Goal: Book appointment/travel/reservation

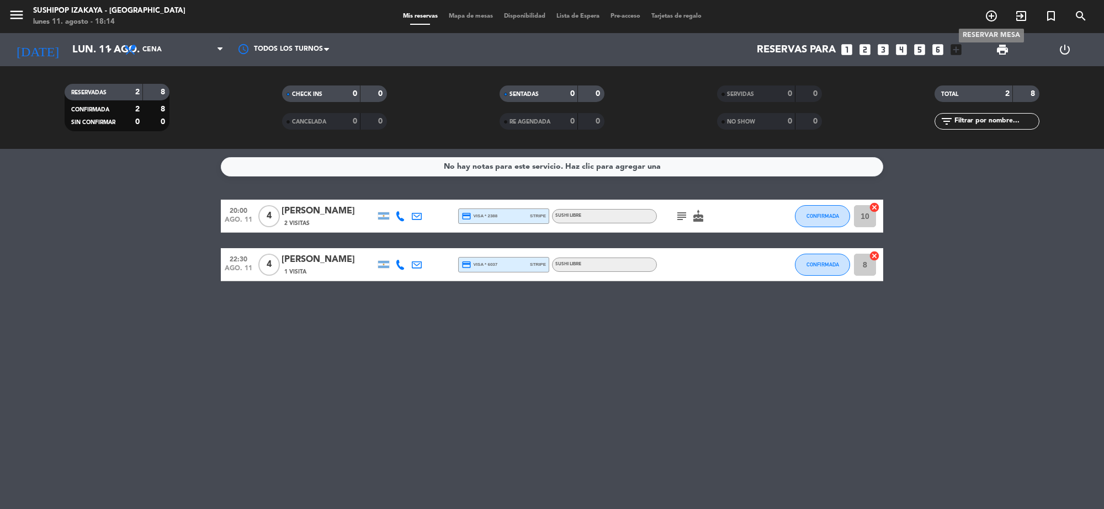
click at [988, 12] on icon "add_circle_outline" at bounding box center [991, 15] width 13 height 13
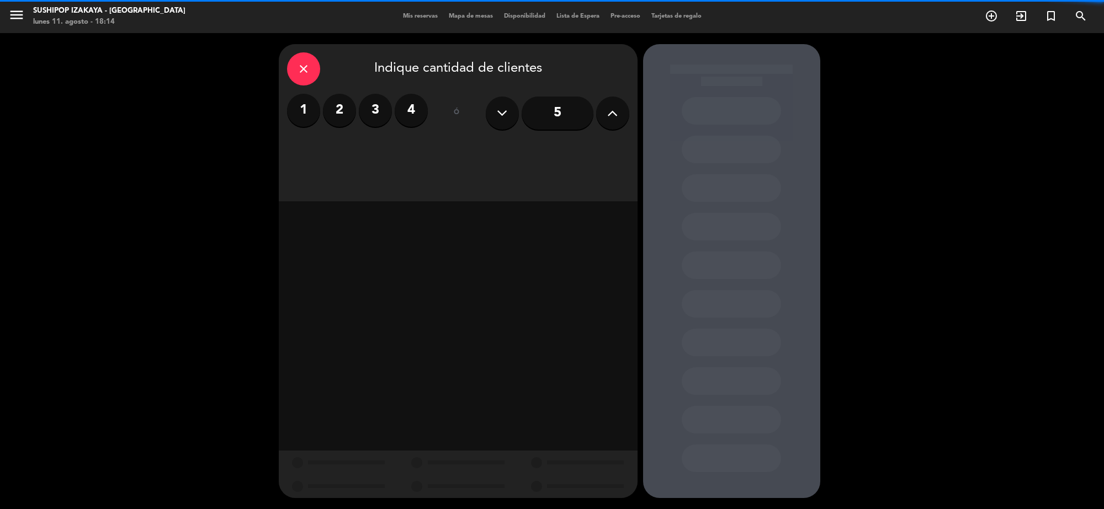
click at [576, 118] on input "5" at bounding box center [558, 113] width 72 height 33
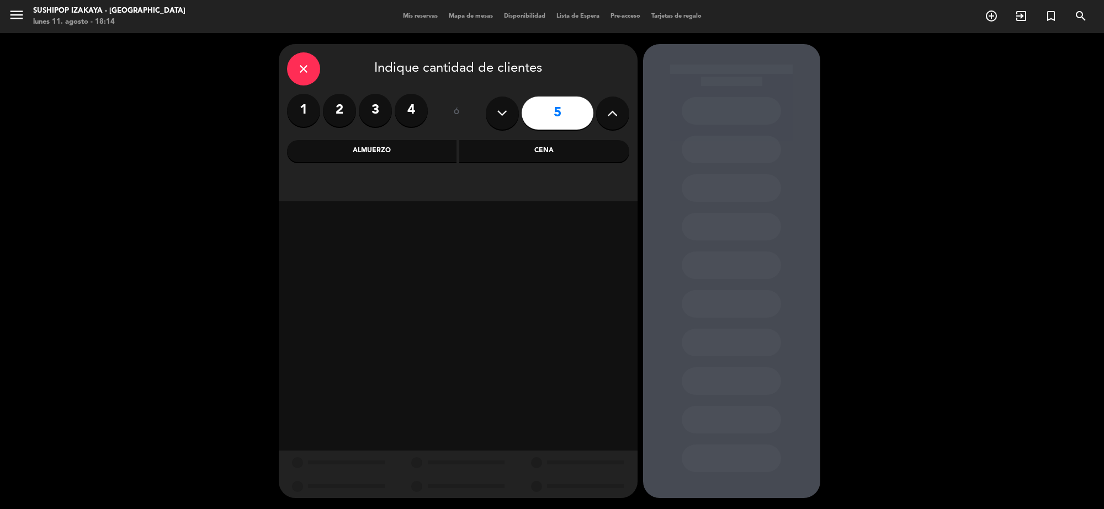
click at [565, 142] on div "Cena" at bounding box center [544, 151] width 170 height 22
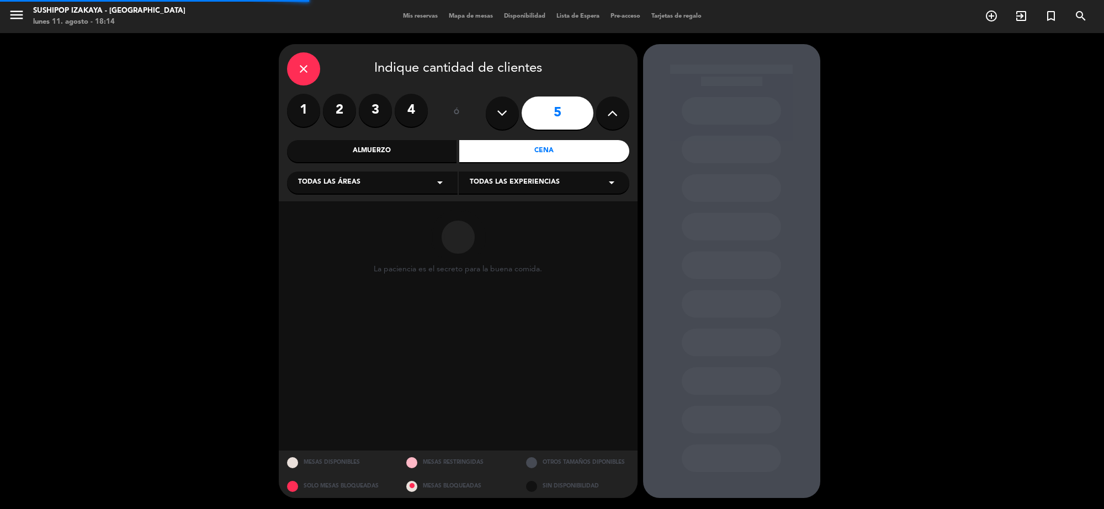
click at [533, 170] on div "Todas las áreas arrow_drop_down Todas las experiencias arrow_drop_down" at bounding box center [458, 182] width 342 height 24
click at [535, 178] on span "Todas las experiencias" at bounding box center [515, 182] width 90 height 11
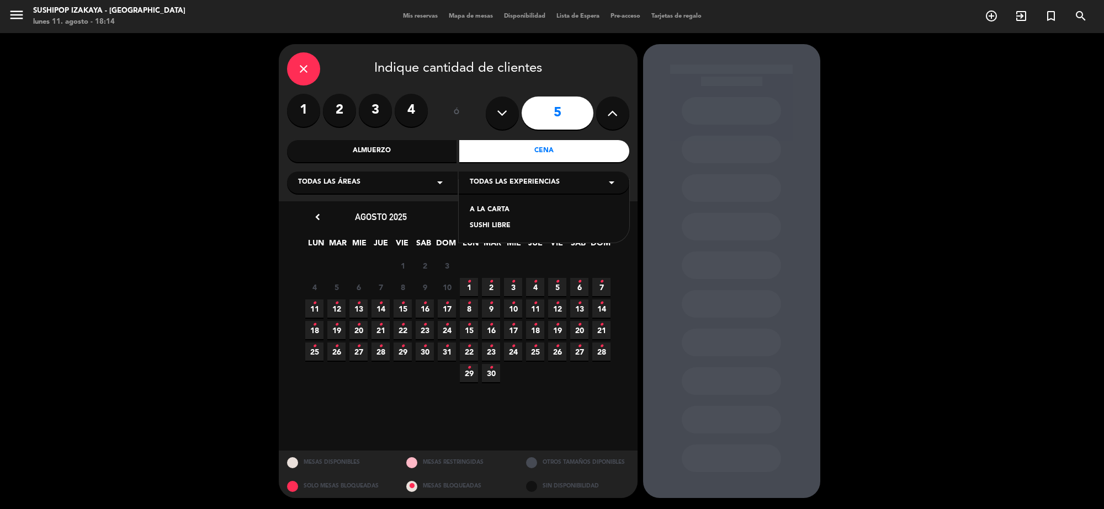
click at [497, 225] on div "SUSHI LIBRE" at bounding box center [544, 226] width 148 height 11
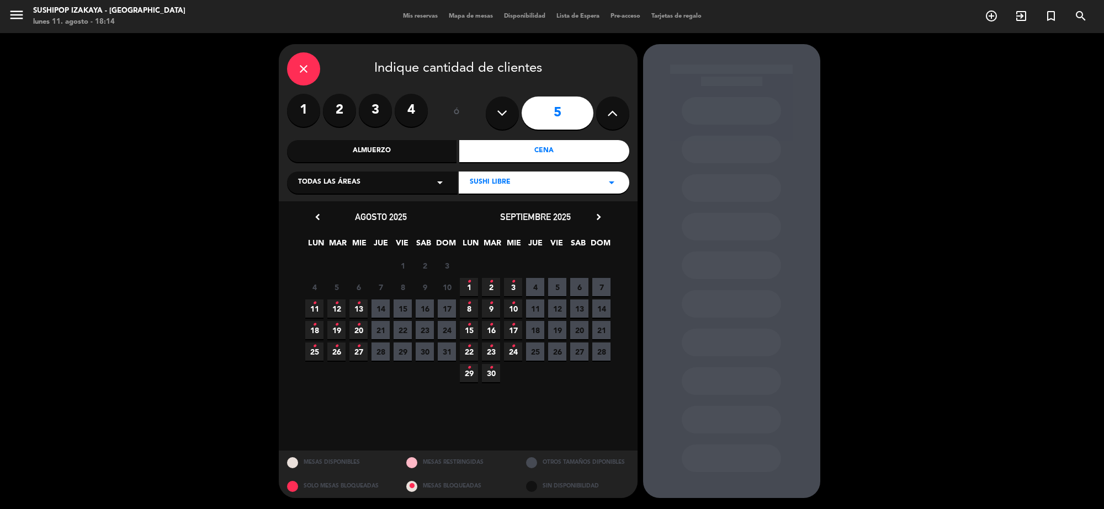
click at [334, 310] on icon "•" at bounding box center [336, 304] width 4 height 18
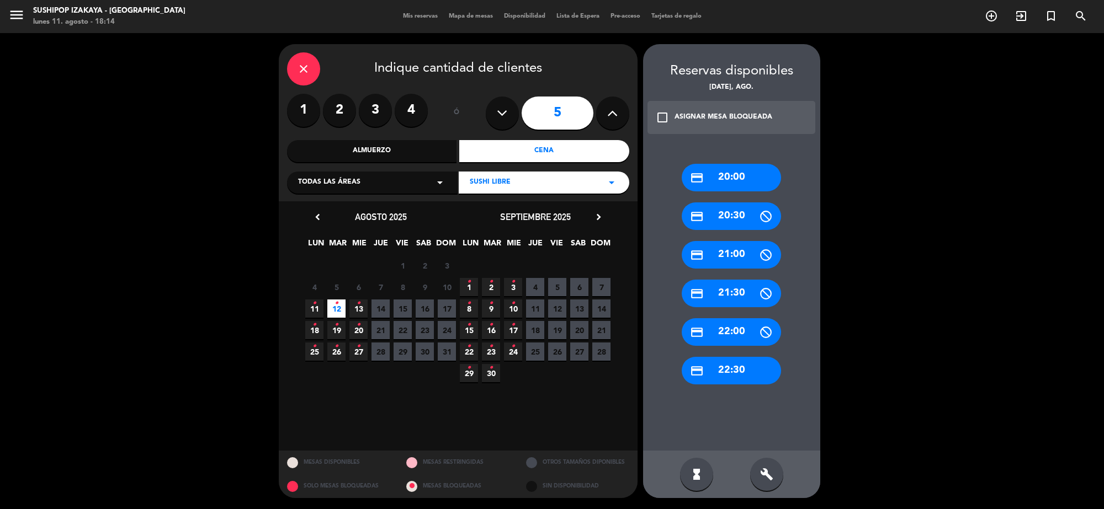
click at [751, 363] on div "credit_card 22:30" at bounding box center [731, 371] width 99 height 28
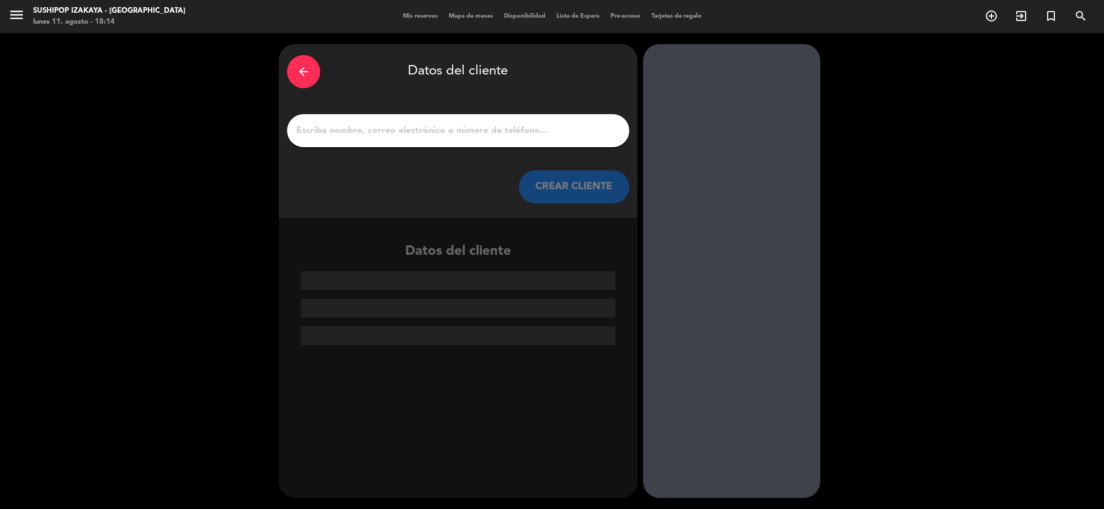
click at [404, 125] on input "1" at bounding box center [458, 130] width 326 height 15
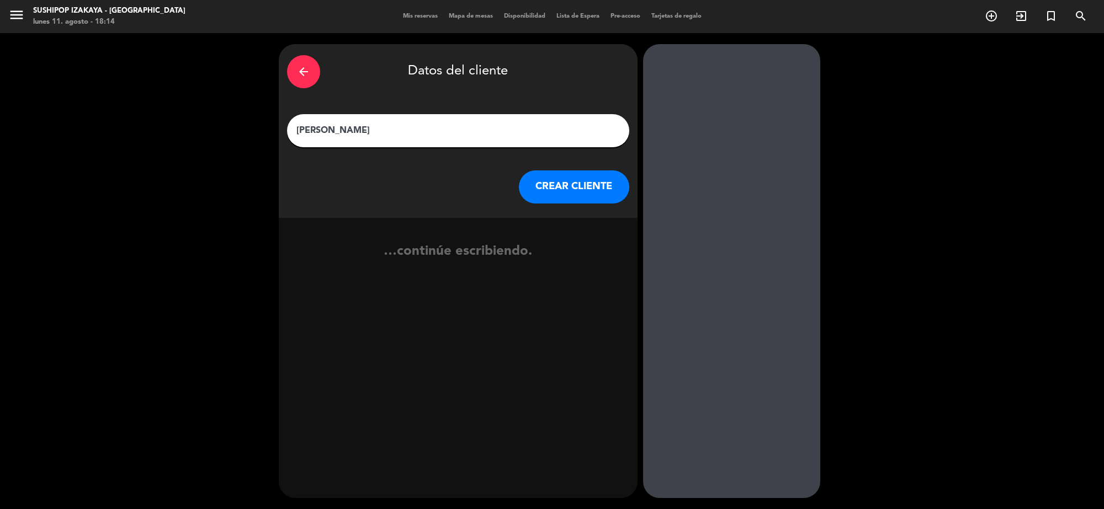
type input "[PERSON_NAME]"
click at [556, 174] on button "CREAR CLIENTE" at bounding box center [574, 187] width 110 height 33
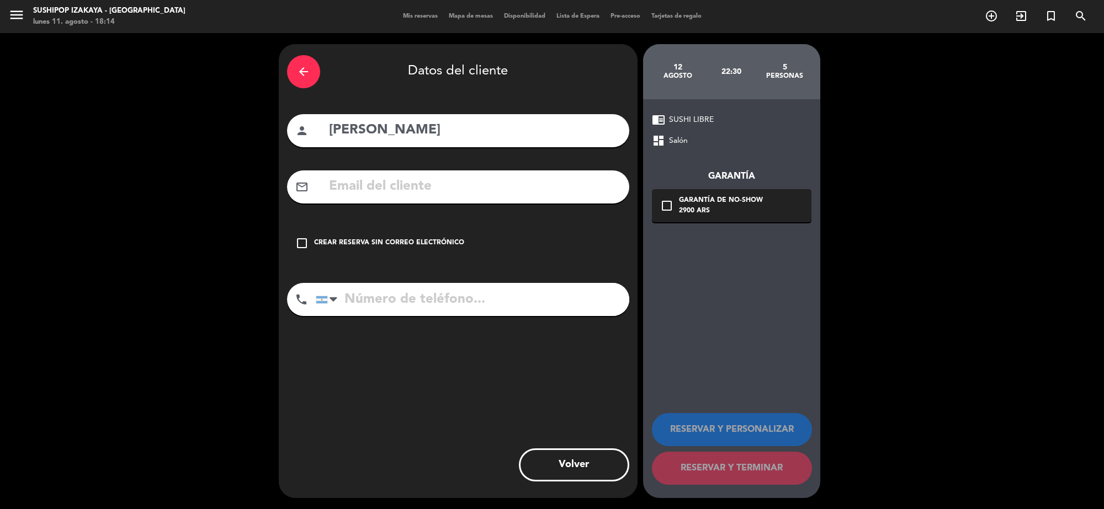
click at [297, 239] on icon "check_box_outline_blank" at bounding box center [301, 243] width 13 height 13
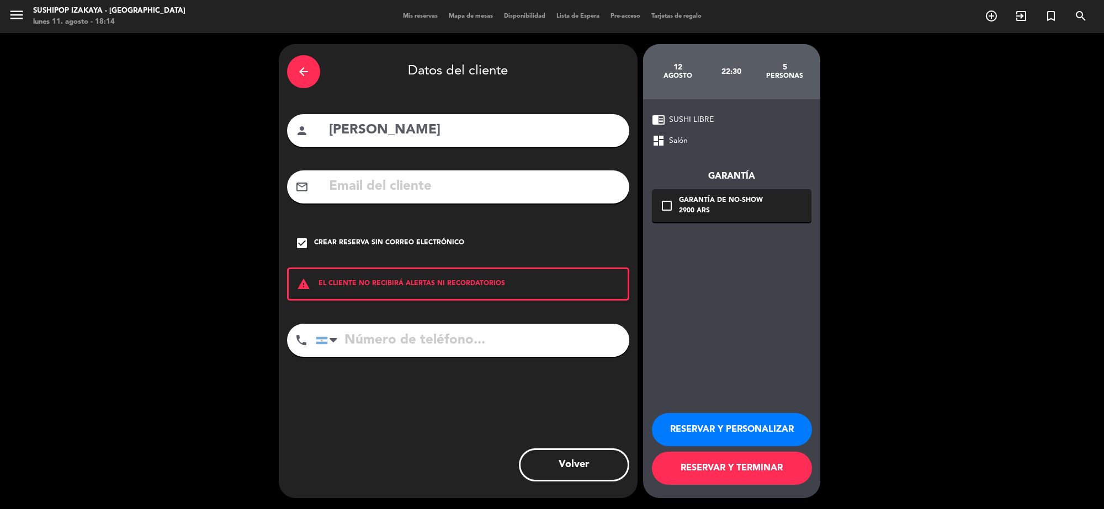
click at [430, 347] on input "tel" at bounding box center [472, 340] width 313 height 33
type input "1140668466"
click at [711, 471] on button "RESERVAR Y TERMINAR" at bounding box center [732, 468] width 160 height 33
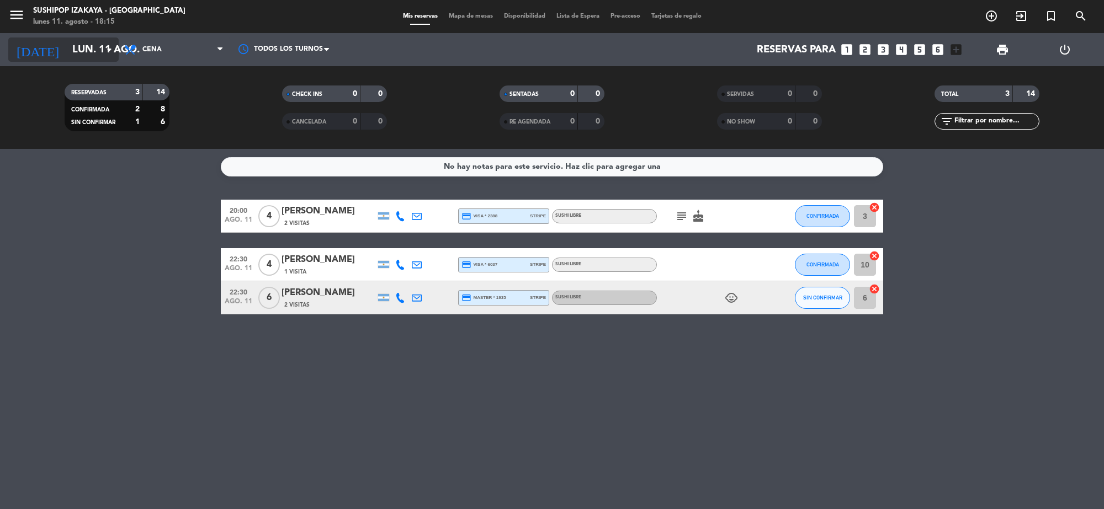
click at [77, 45] on input "lun. 11 ago." at bounding box center [132, 49] width 130 height 23
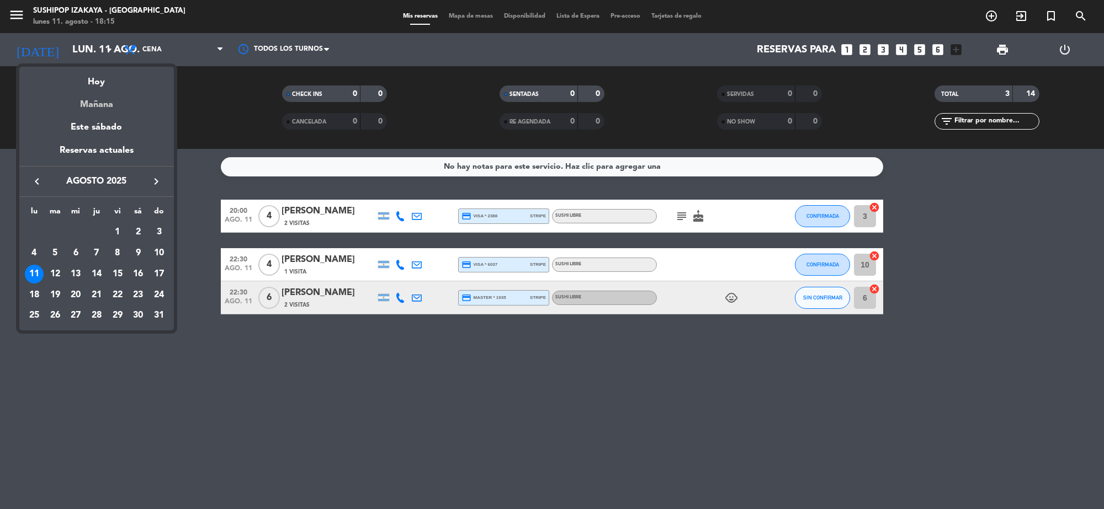
click at [100, 109] on div "Mañana" at bounding box center [96, 100] width 155 height 23
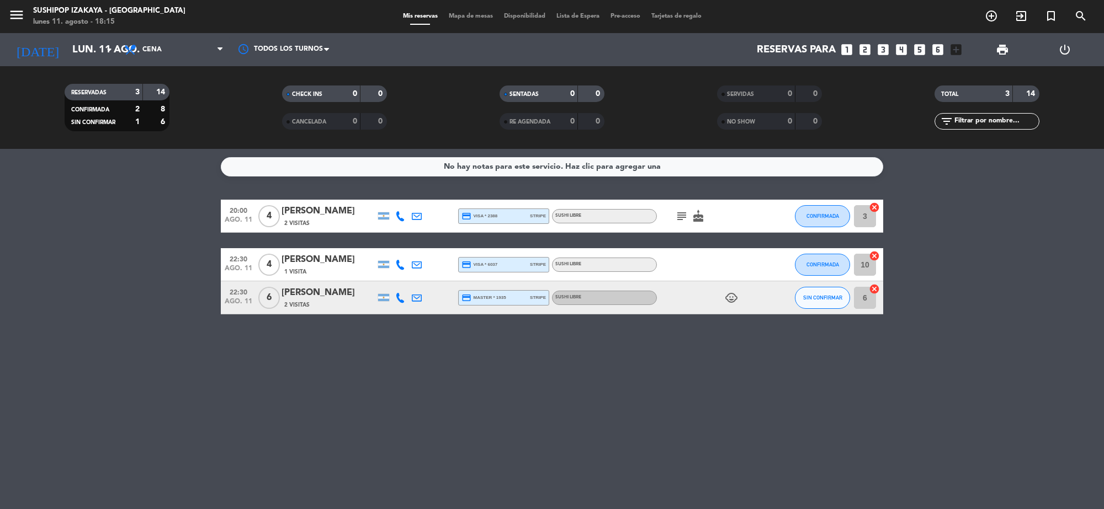
type input "[DATE] ago."
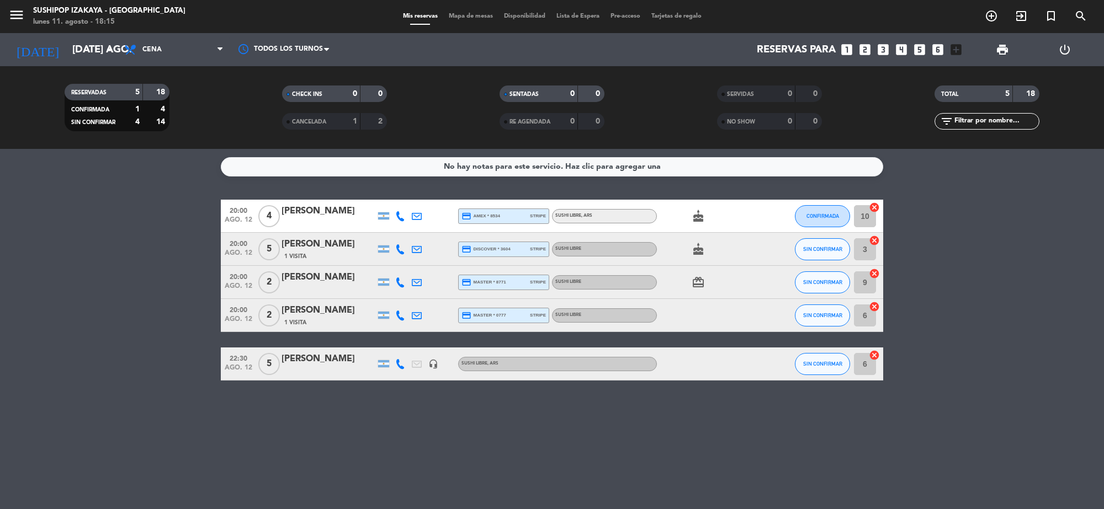
click at [341, 354] on div "[PERSON_NAME]" at bounding box center [328, 359] width 94 height 14
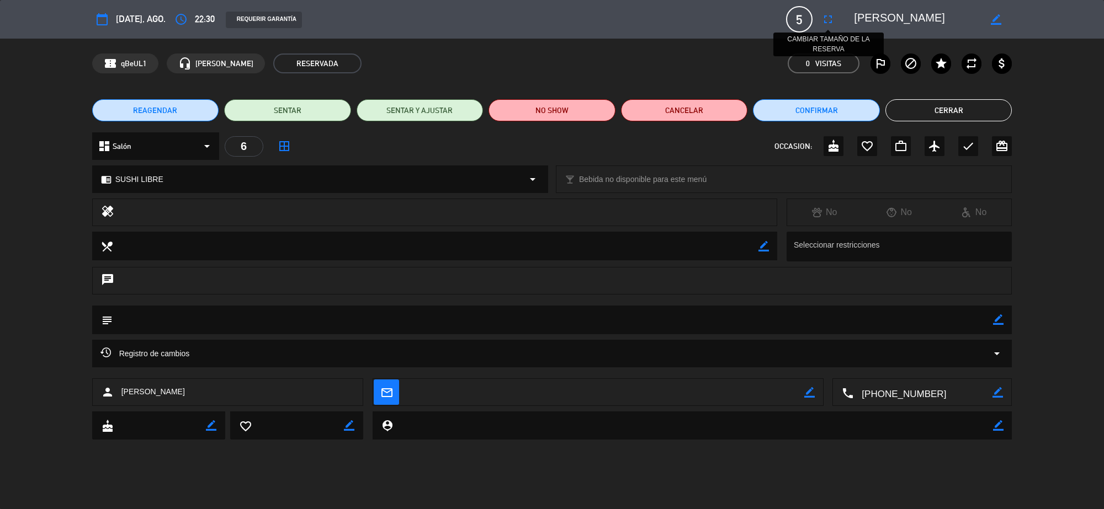
click at [823, 14] on icon "fullscreen" at bounding box center [827, 19] width 13 height 13
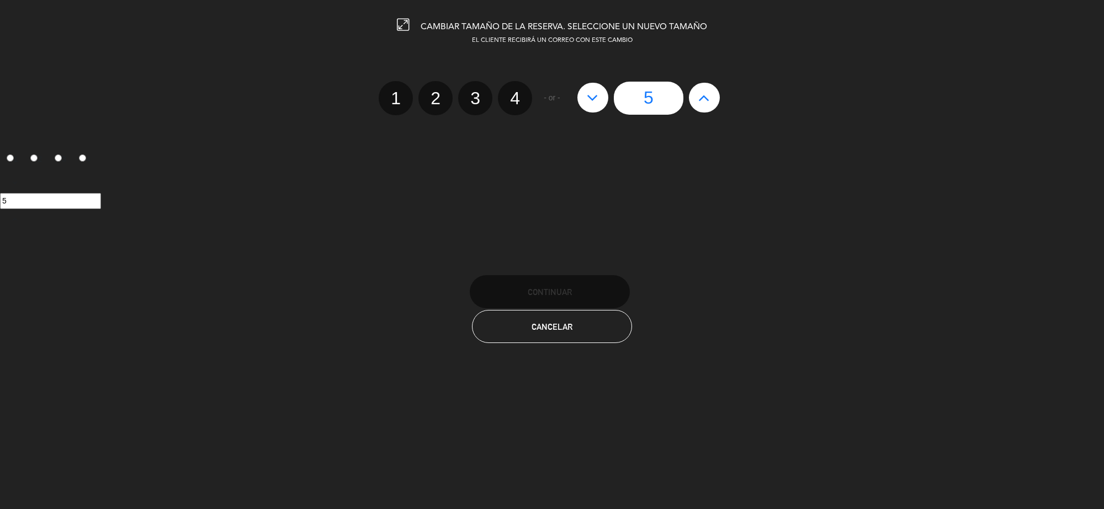
click at [705, 98] on icon at bounding box center [704, 98] width 12 height 18
type input "6"
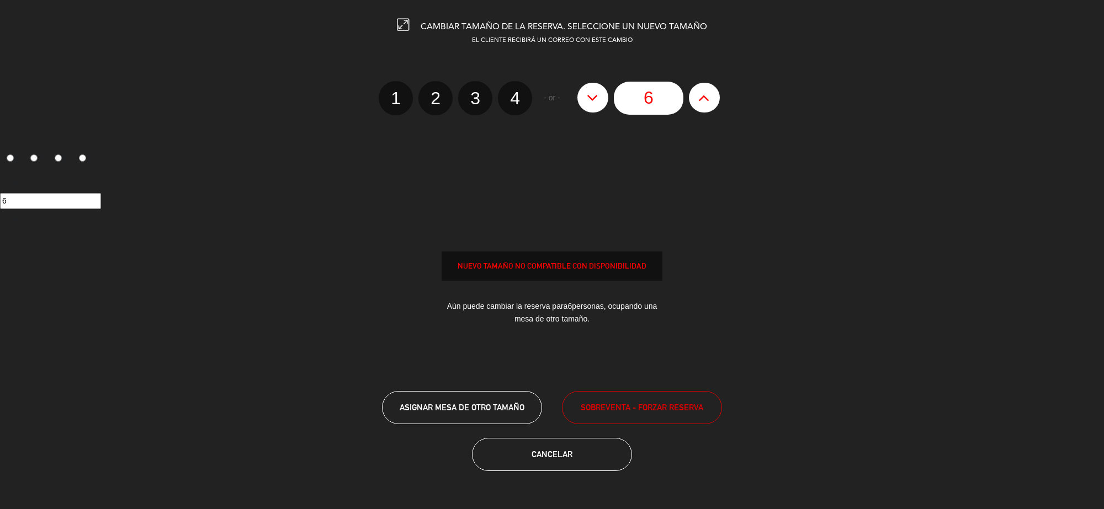
click at [705, 98] on icon at bounding box center [704, 98] width 12 height 18
type input "7"
click at [673, 401] on span "SOBREVENTA - FORZAR RESERVA" at bounding box center [642, 407] width 123 height 13
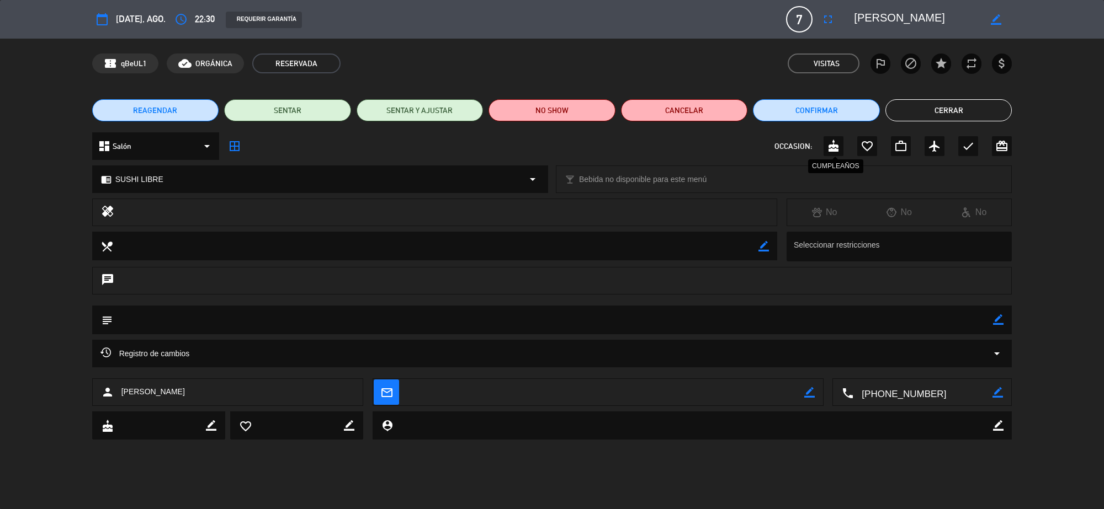
click at [831, 141] on icon "cake" at bounding box center [833, 146] width 13 height 13
drag, startPoint x: 1004, startPoint y: 324, endPoint x: 1000, endPoint y: 319, distance: 6.6
click at [1002, 323] on div "subject border_color" at bounding box center [552, 320] width 920 height 29
click at [999, 318] on icon "border_color" at bounding box center [998, 320] width 10 height 10
click at [974, 321] on textarea at bounding box center [553, 320] width 881 height 28
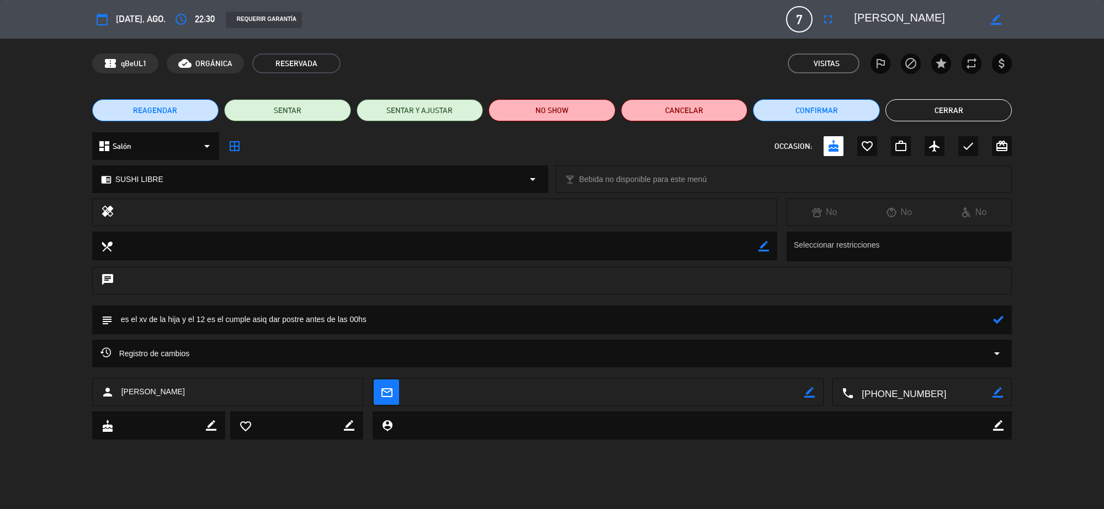
type textarea "es el xv de la hija y el 12 es el cumple asiq dar postre antes de las 00hs"
drag, startPoint x: 999, startPoint y: 313, endPoint x: 995, endPoint y: 319, distance: 7.2
click at [998, 313] on div at bounding box center [998, 320] width 10 height 29
click at [997, 322] on icon at bounding box center [998, 320] width 10 height 10
click at [837, 111] on button "Confirmar" at bounding box center [816, 110] width 127 height 22
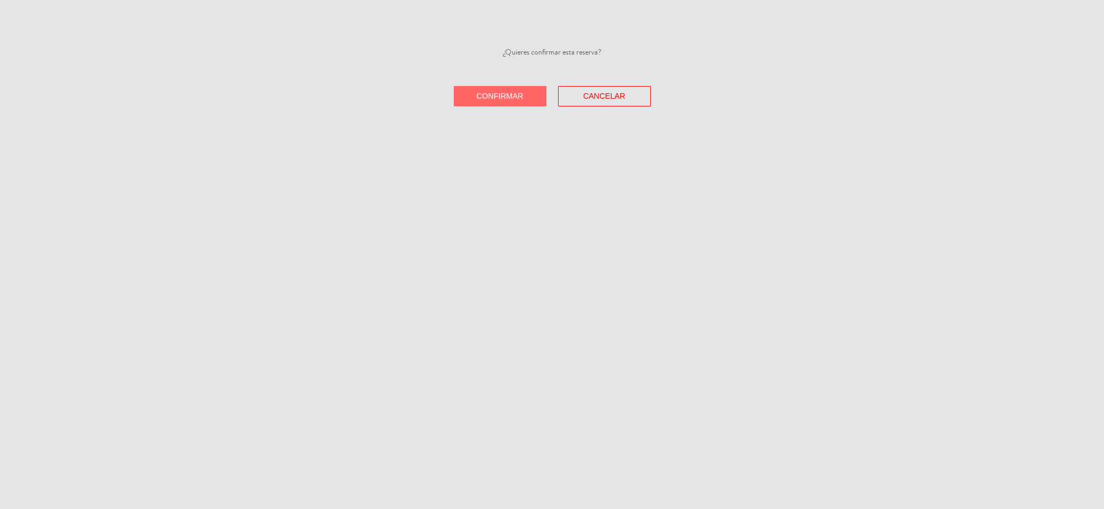
click at [475, 89] on button "Confirmar" at bounding box center [500, 96] width 93 height 20
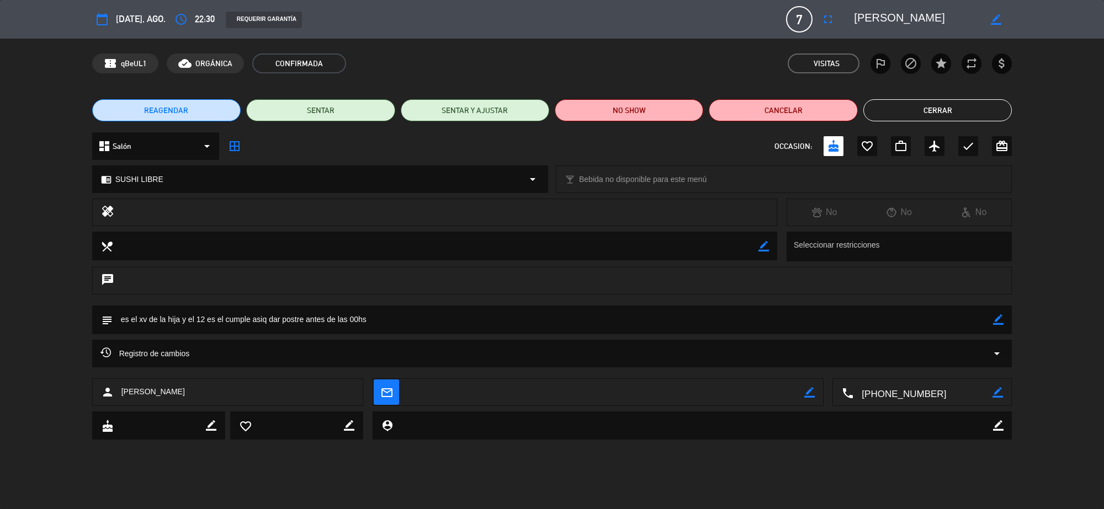
click at [955, 115] on button "Cerrar" at bounding box center [937, 110] width 148 height 22
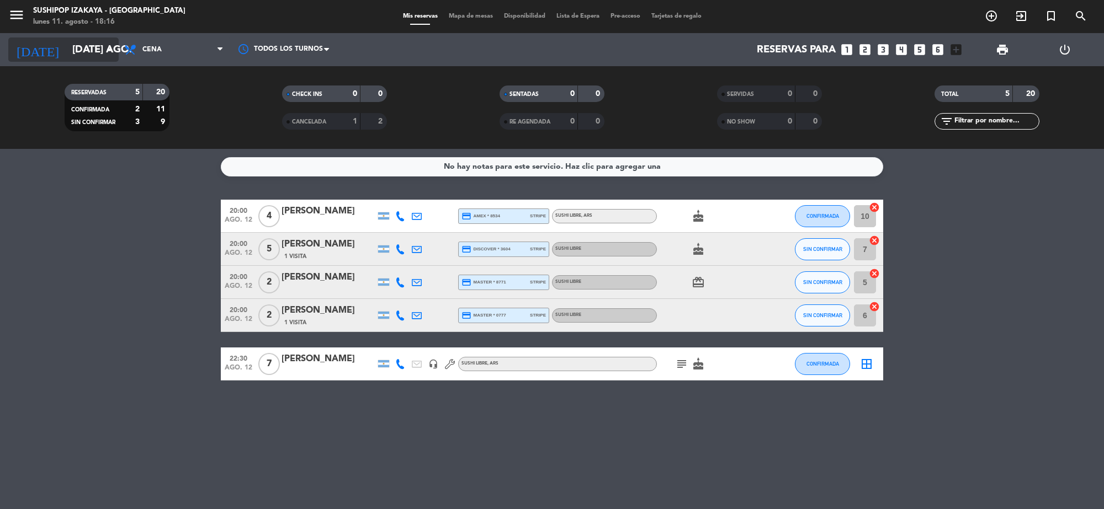
click at [81, 47] on input "[DATE] ago." at bounding box center [132, 49] width 130 height 23
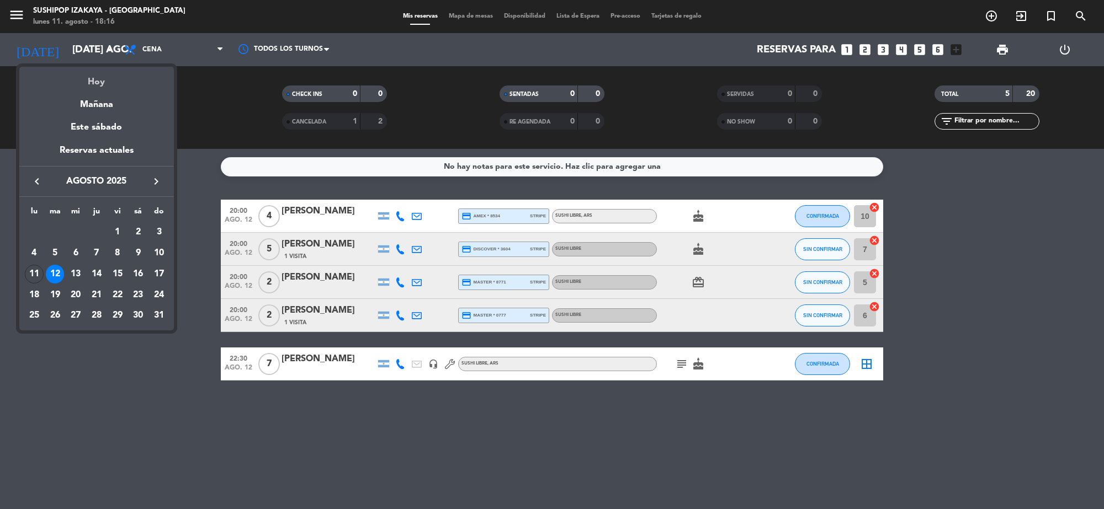
click at [86, 86] on div "Hoy" at bounding box center [96, 78] width 155 height 23
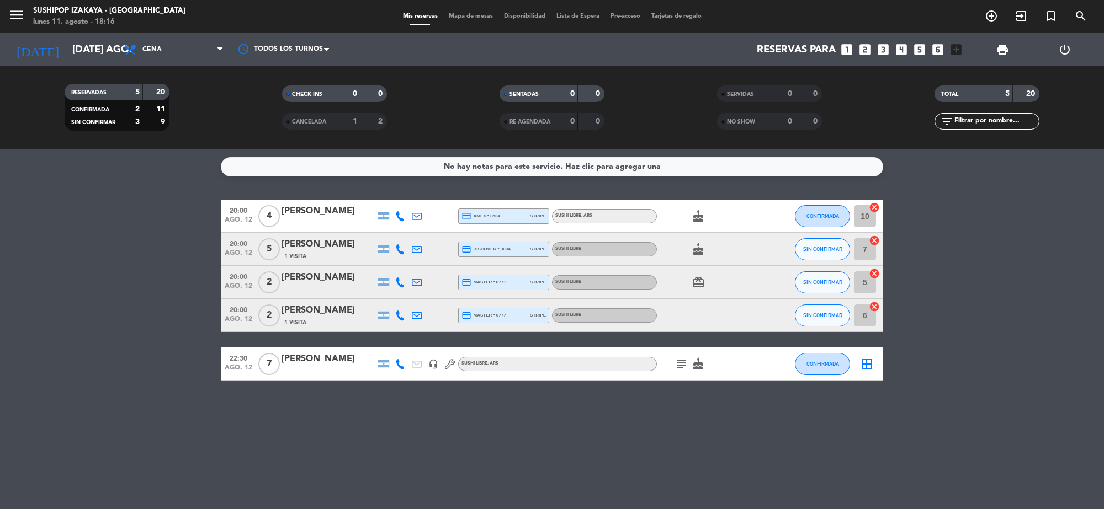
type input "lun. 11 ago."
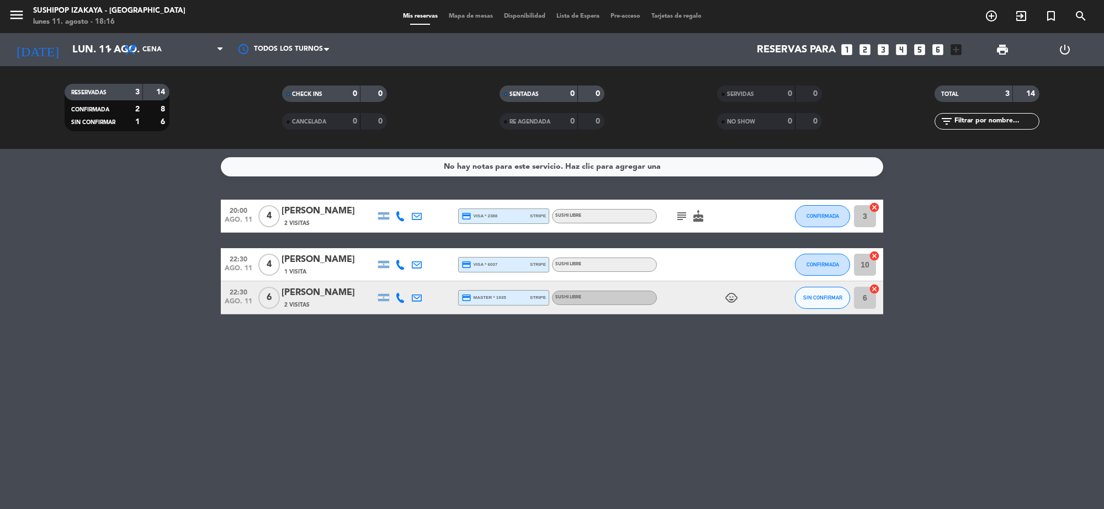
click at [398, 293] on icon at bounding box center [400, 298] width 10 height 10
drag, startPoint x: 440, startPoint y: 281, endPoint x: 705, endPoint y: 280, distance: 264.9
click at [617, 281] on div "22:30 ago. 11 6 [PERSON_NAME] 2 Visitas [PHONE_NUMBER] Copiar content_paste | c…" at bounding box center [552, 297] width 662 height 33
click at [820, 296] on span "SIN CONFIRMAR" at bounding box center [822, 298] width 39 height 6
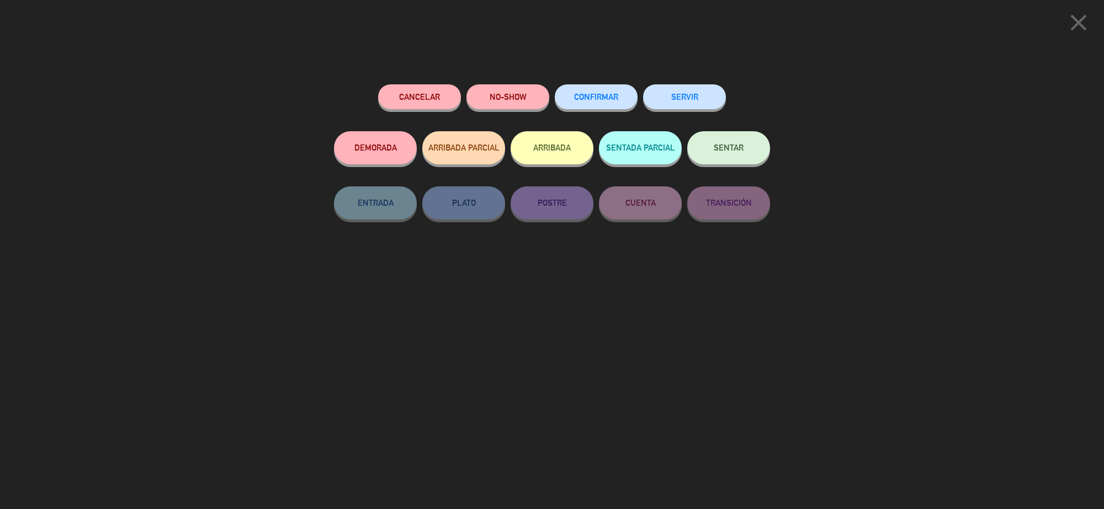
click at [594, 105] on button "CONFIRMAR" at bounding box center [596, 96] width 83 height 25
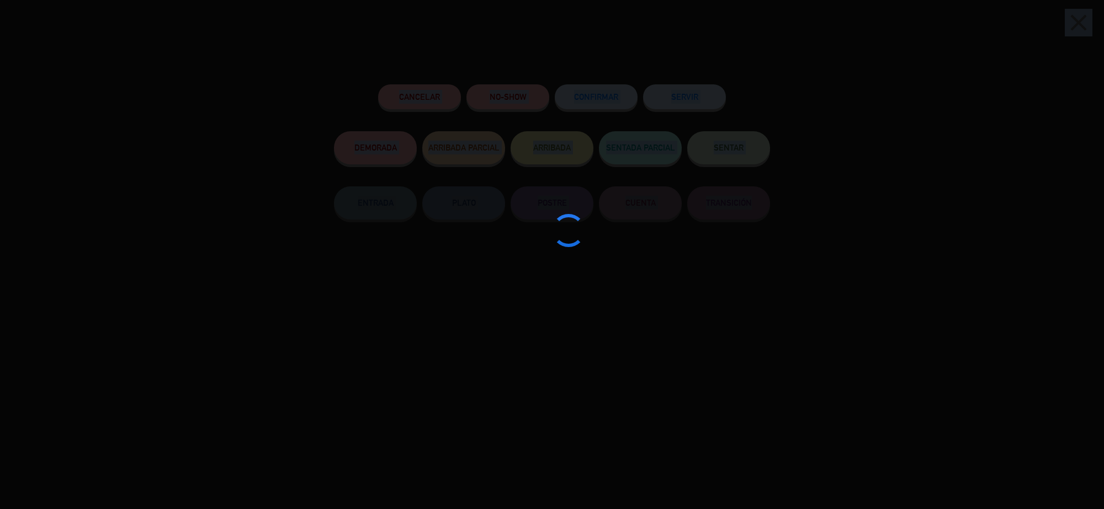
click at [597, 106] on div "close Cancelar NO-SHOW CONFIRMAR SERVIR DEMORADA ARRIBADA PARCIAL ARRIBADA SENT…" at bounding box center [552, 254] width 1104 height 509
